Goal: Information Seeking & Learning: Learn about a topic

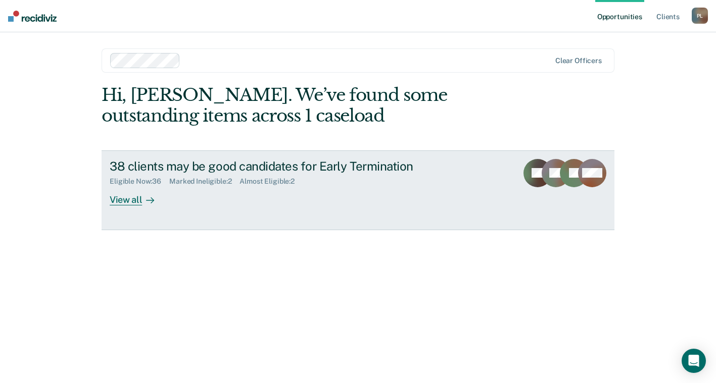
click at [123, 200] on div "View all" at bounding box center [138, 196] width 57 height 20
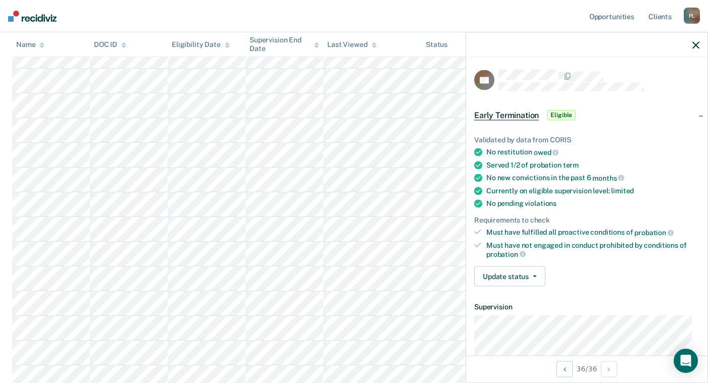
scroll to position [516, 0]
